Goal: Information Seeking & Learning: Learn about a topic

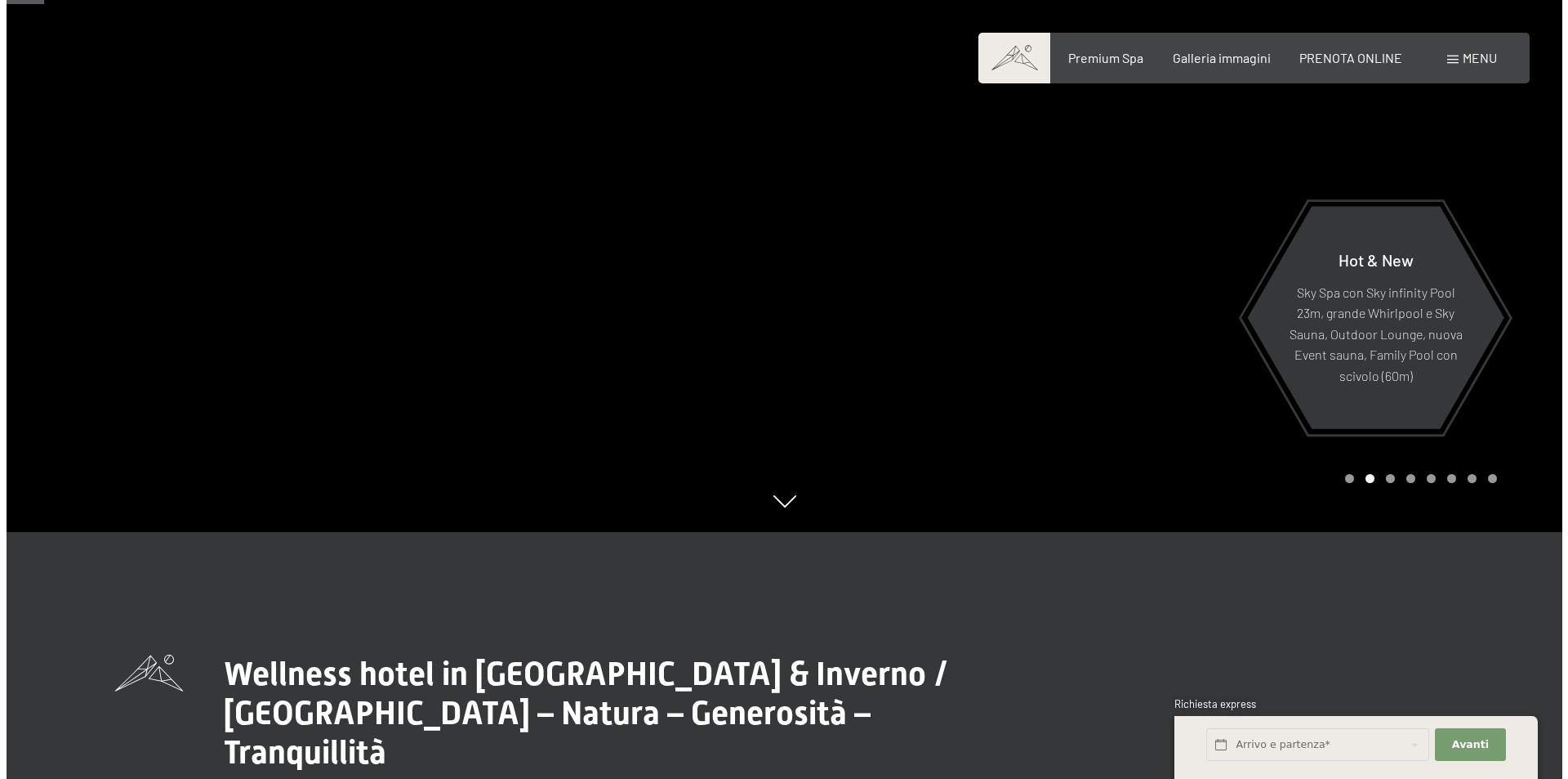
scroll to position [164, 0]
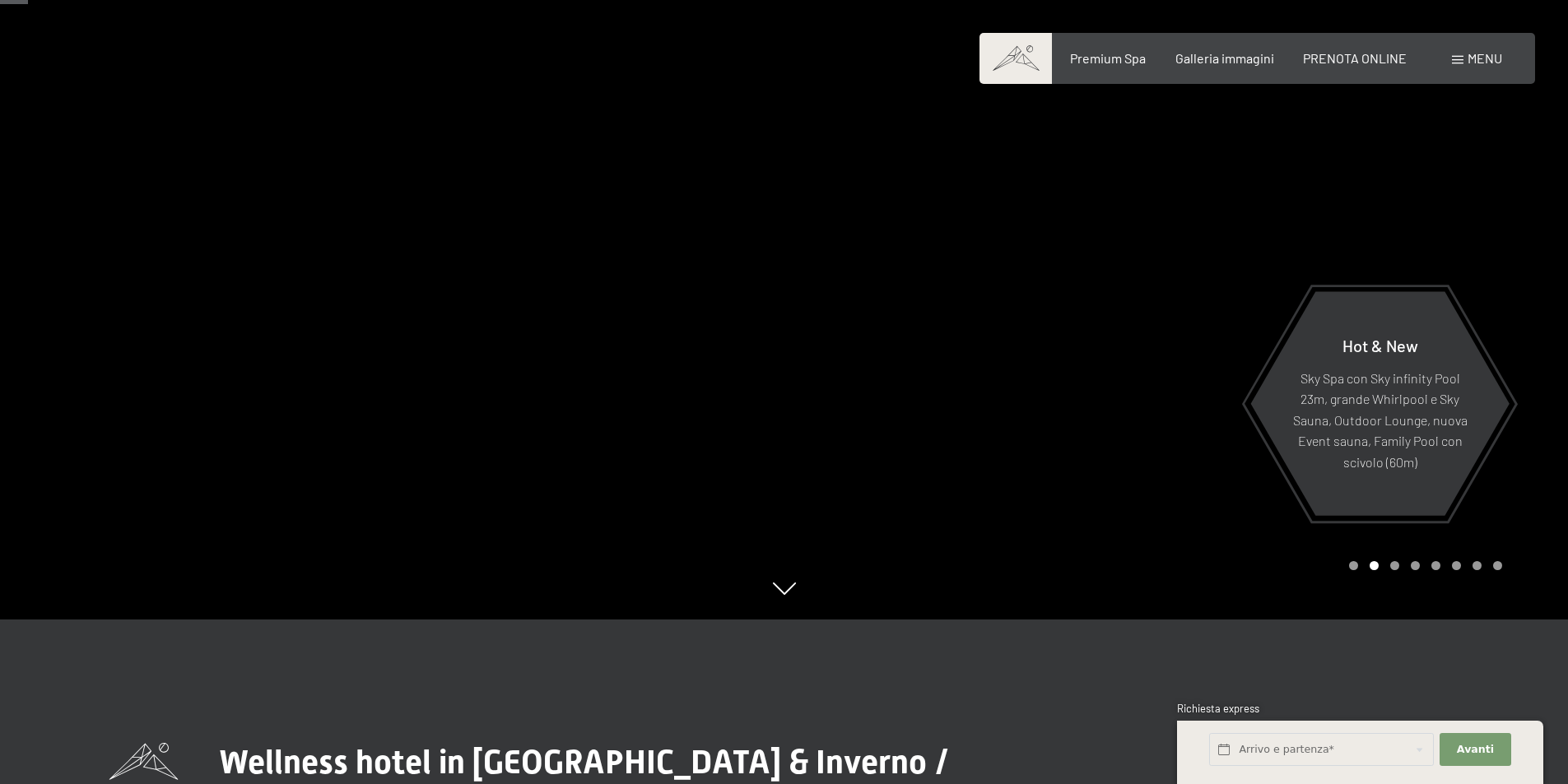
click at [1474, 67] on div "Menu" at bounding box center [1477, 58] width 50 height 18
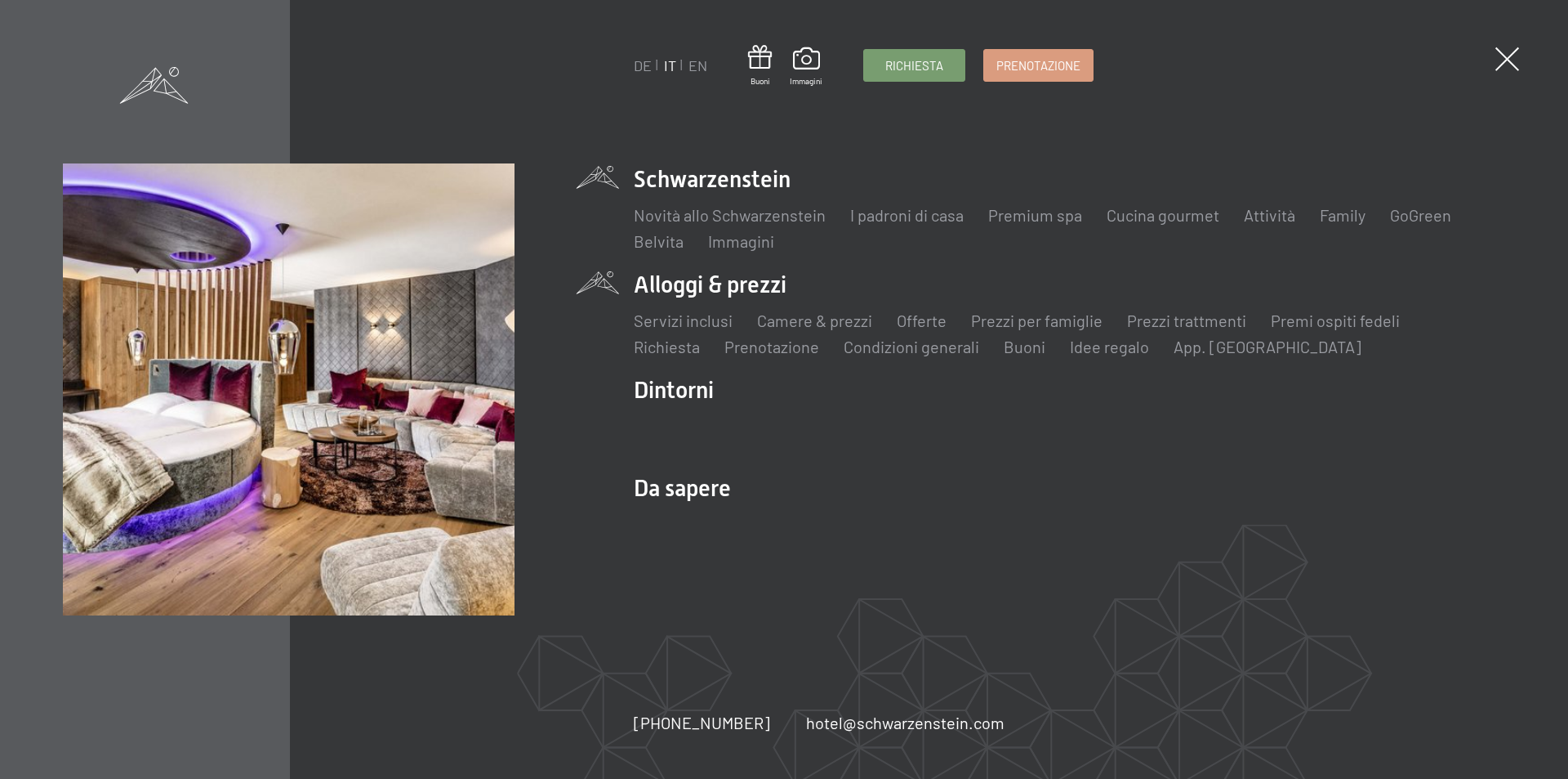
click at [681, 287] on li "Alloggi & prezzi Servizi inclusi Camere & prezzi Lista Offerte Lista Prezzi per…" at bounding box center [1069, 313] width 871 height 89
click at [1039, 316] on link "Prezzi per famiglie" at bounding box center [1037, 320] width 132 height 19
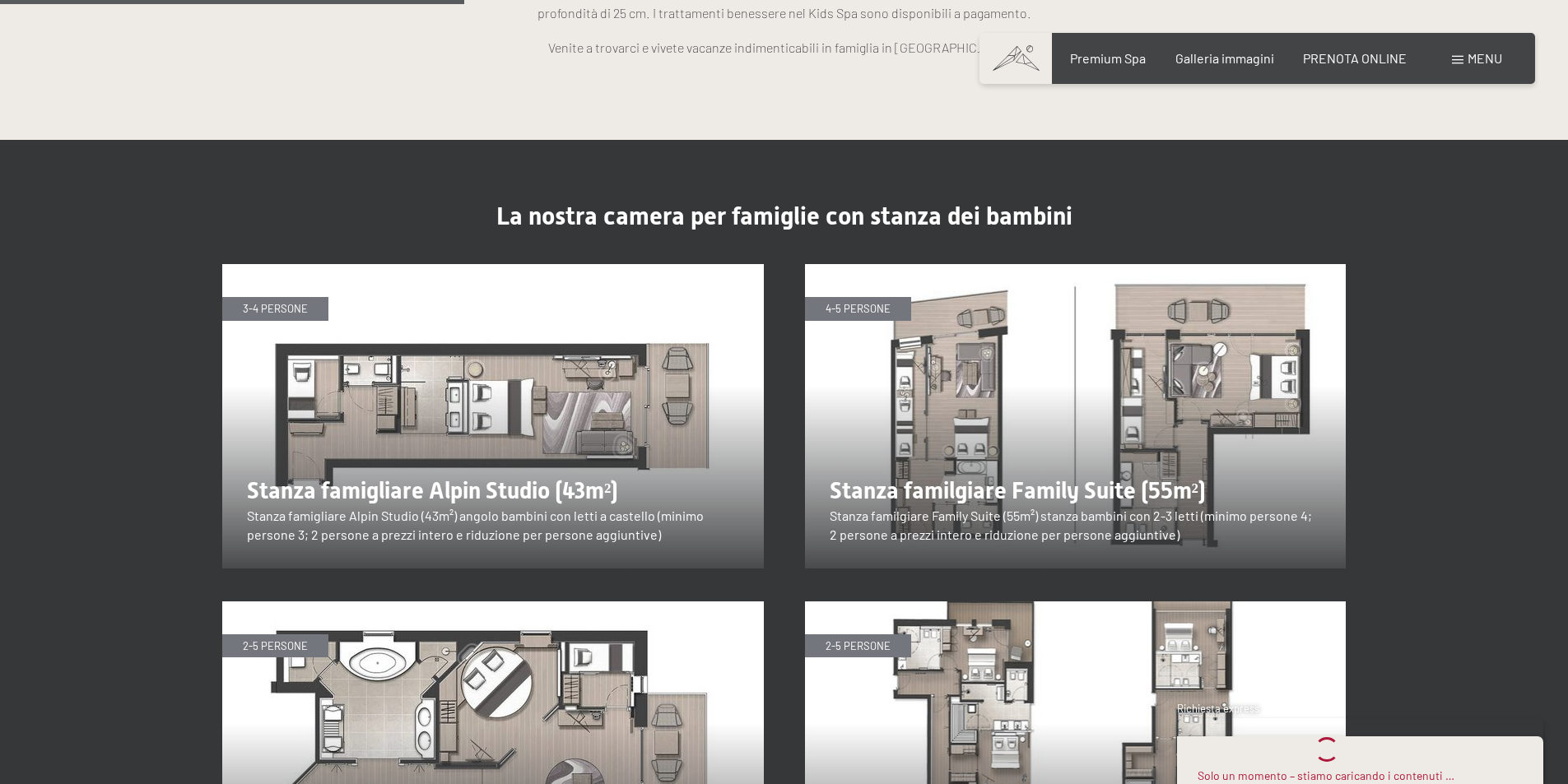
scroll to position [1781, 0]
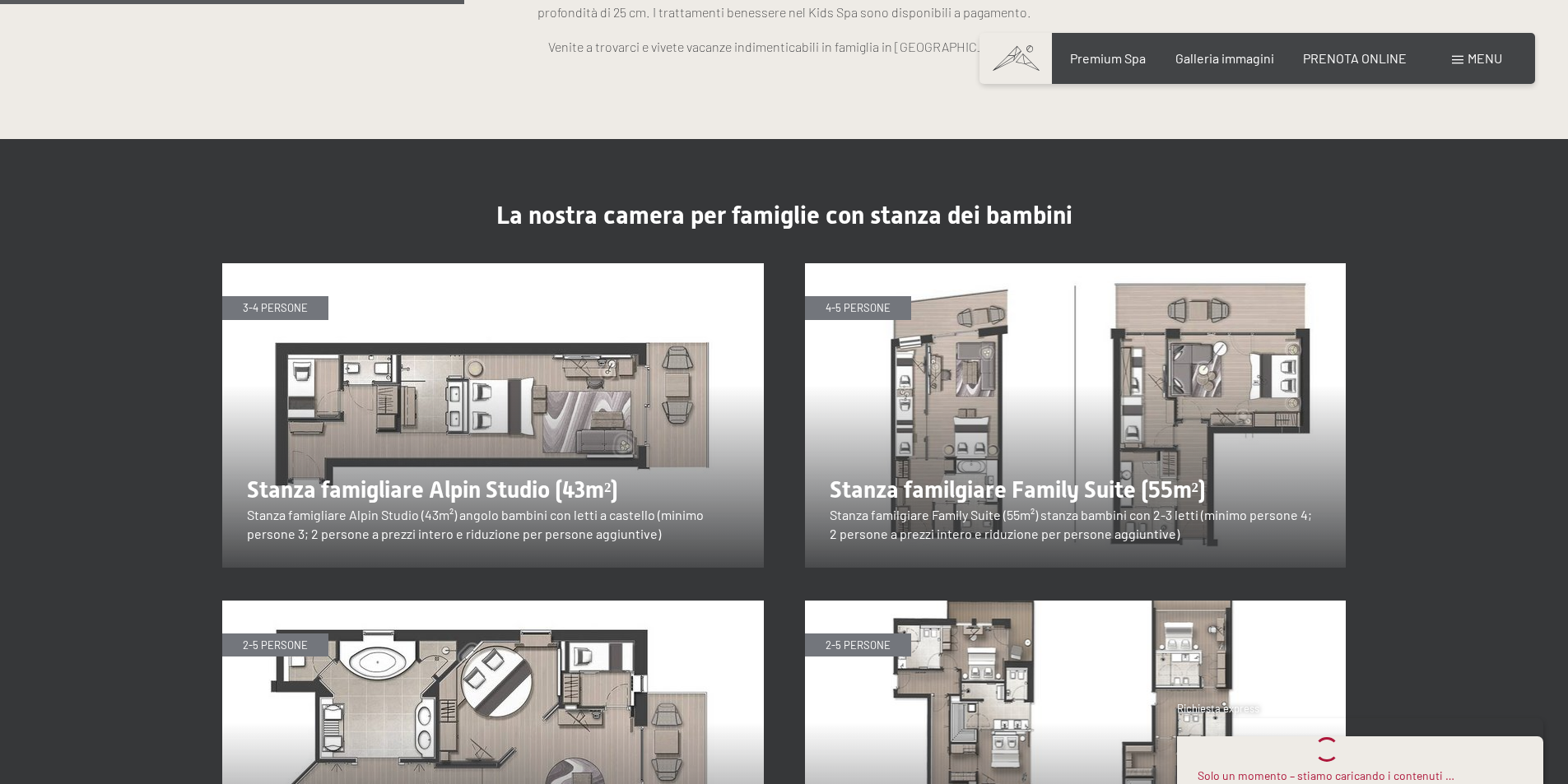
click at [521, 467] on img at bounding box center [493, 416] width 541 height 304
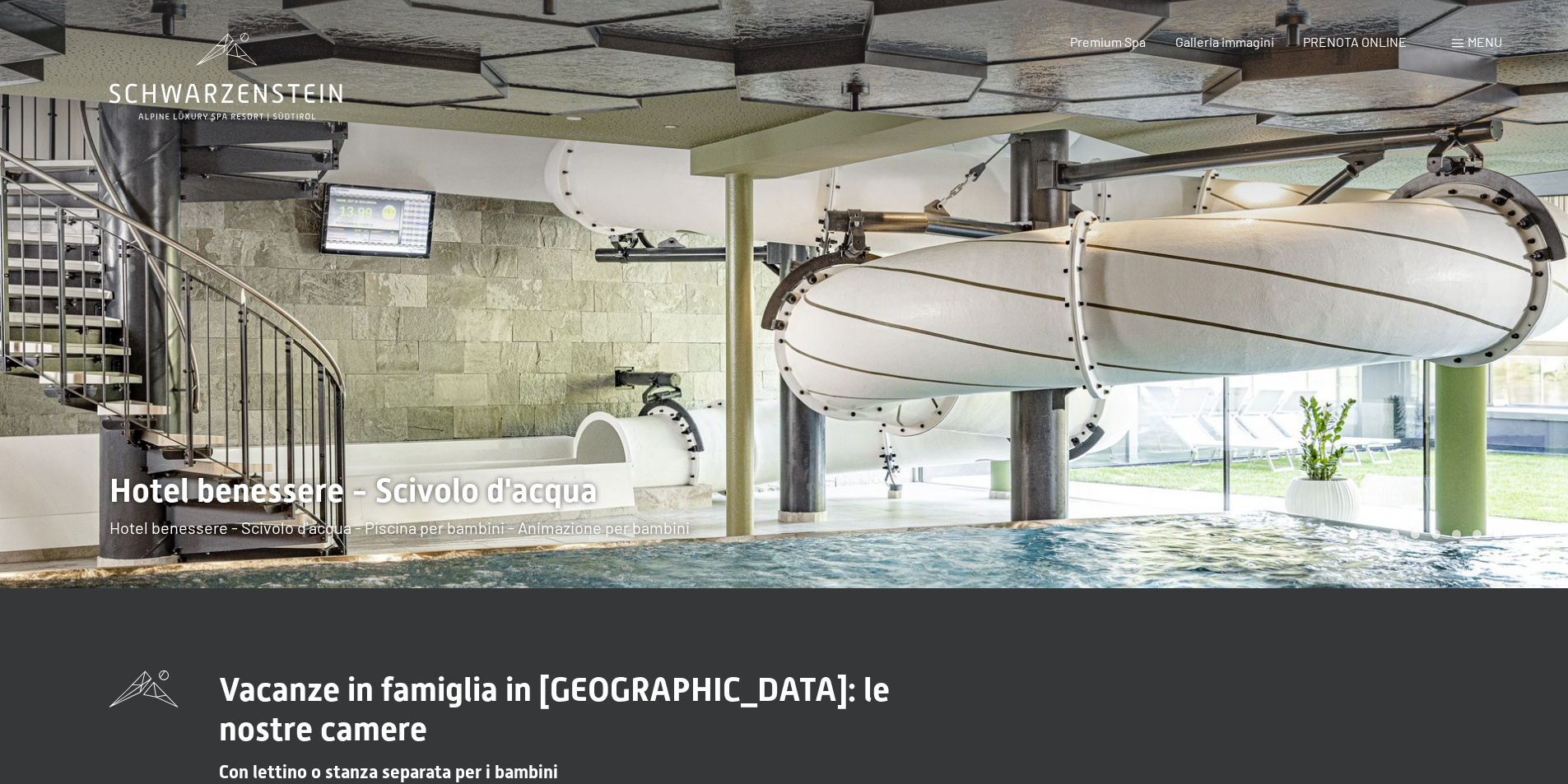
click at [1458, 38] on div "Menu" at bounding box center [1477, 42] width 50 height 18
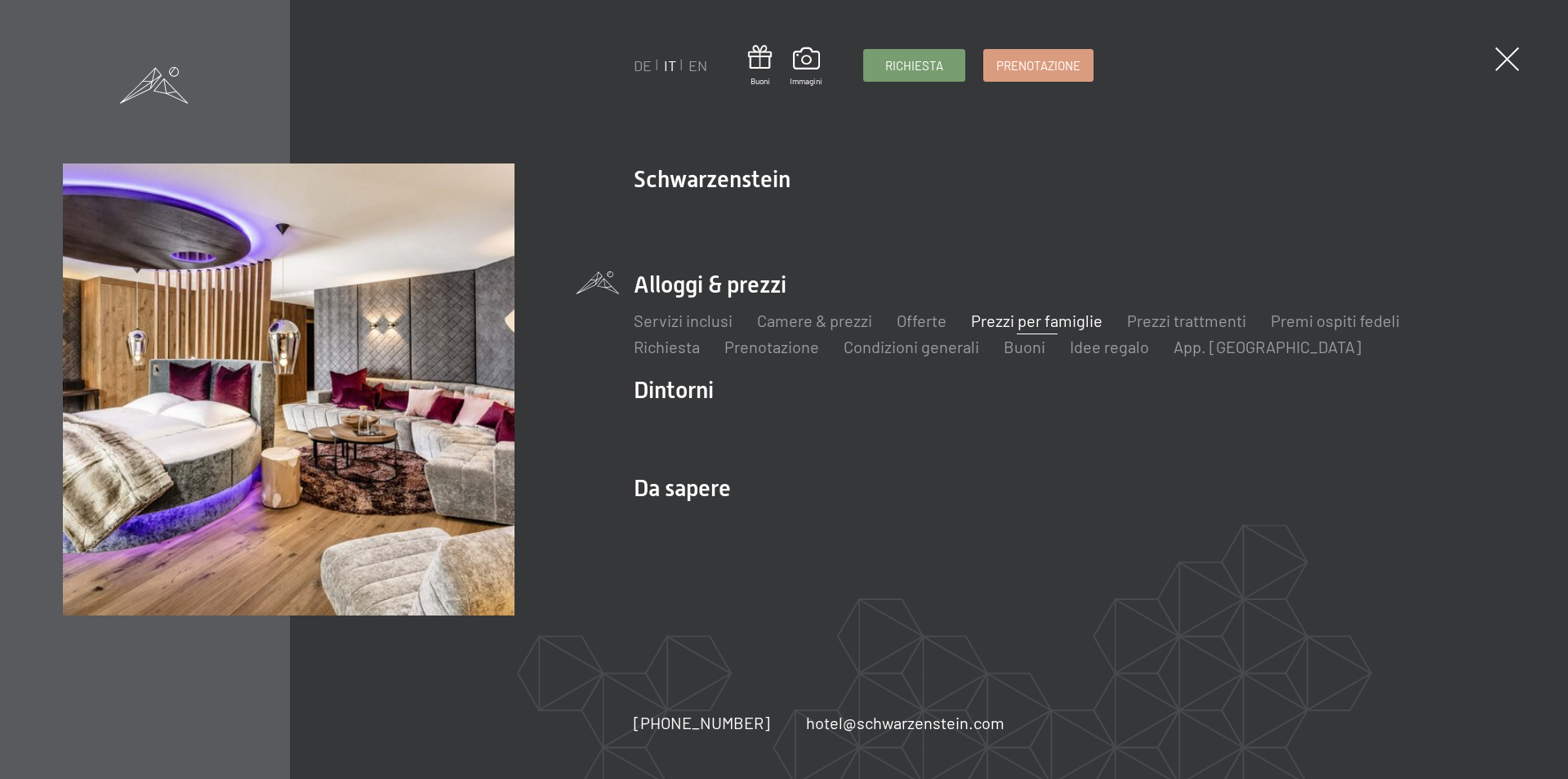
click at [1034, 313] on link "Prezzi per famiglie" at bounding box center [1037, 320] width 132 height 19
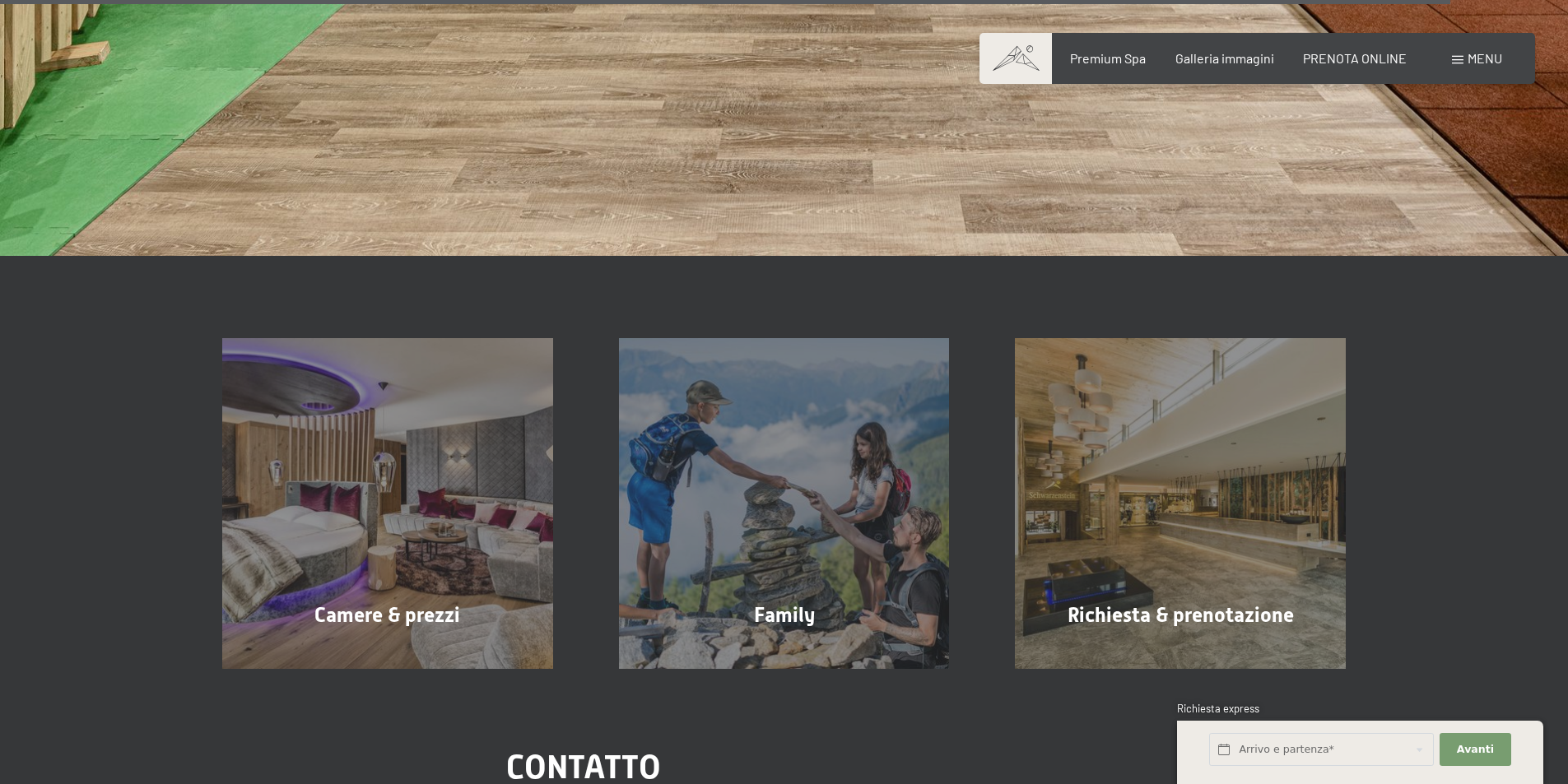
scroll to position [6826, 0]
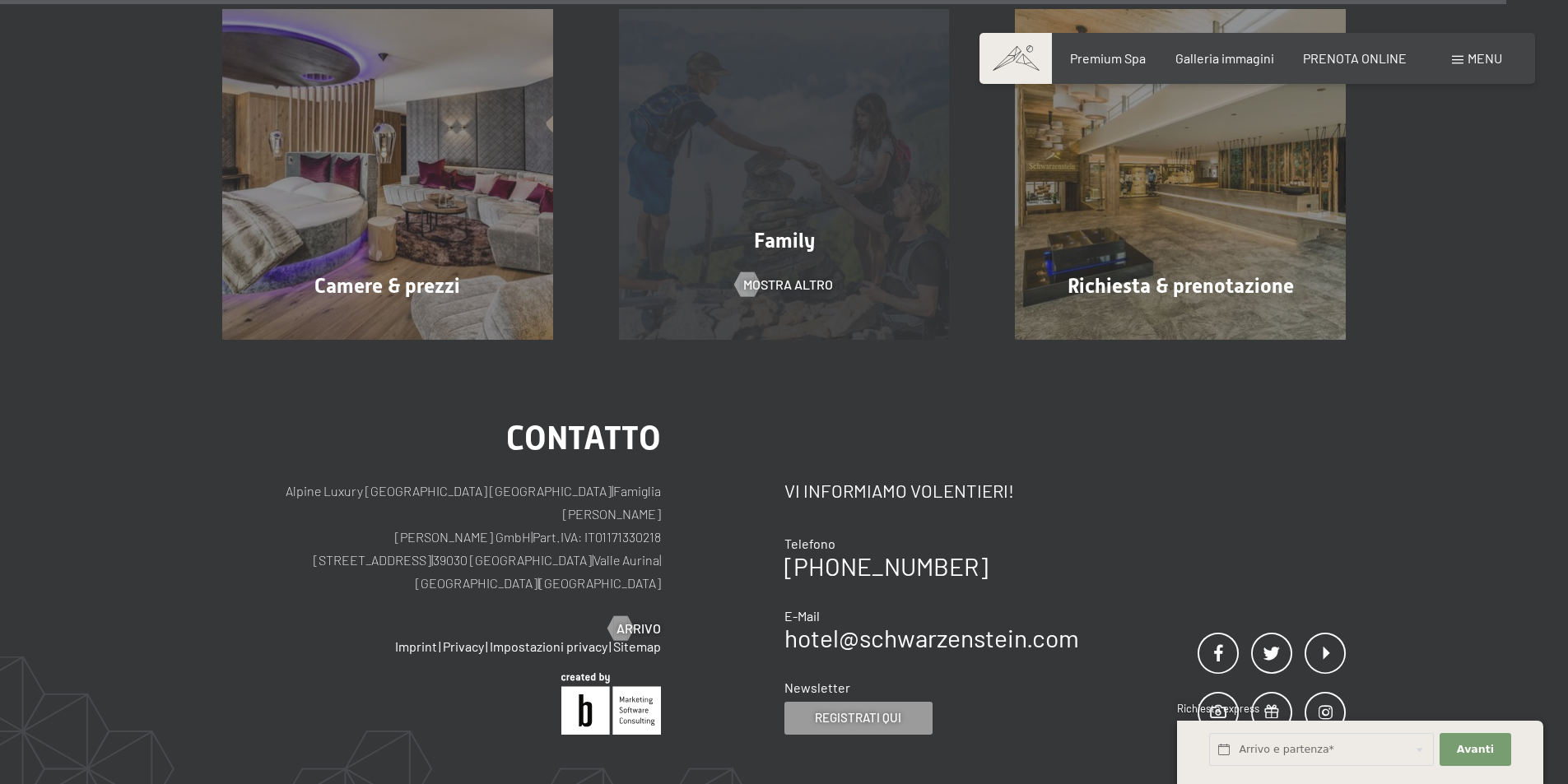
click at [821, 226] on div "Family mostra altro" at bounding box center [784, 173] width 397 height 330
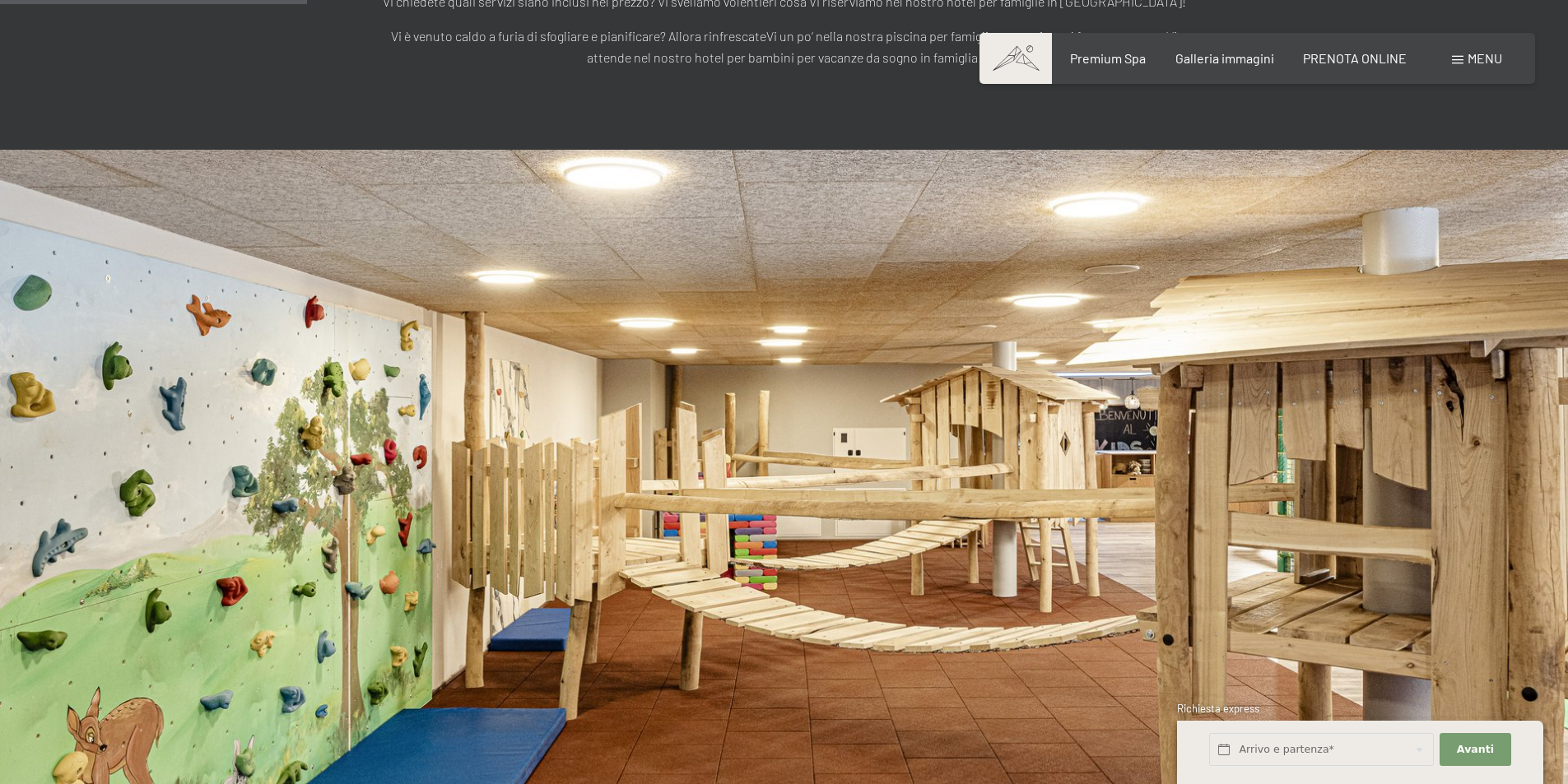
scroll to position [2796, 0]
